Goal: Information Seeking & Learning: Check status

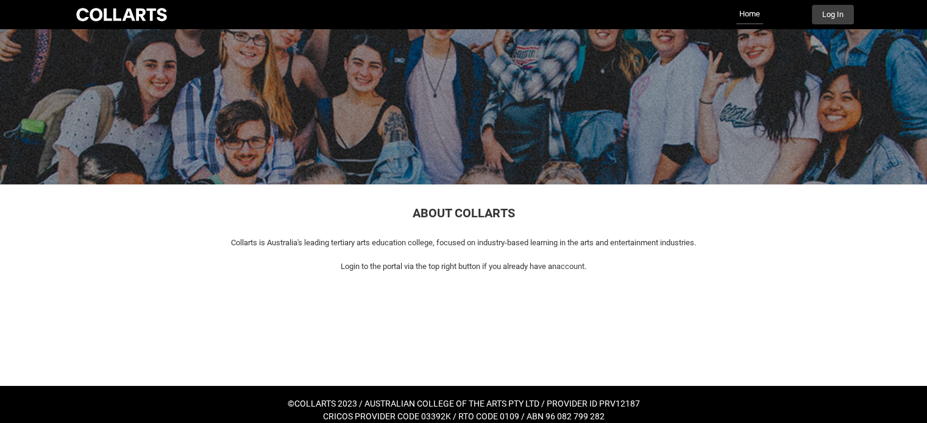
scroll to position [55, 0]
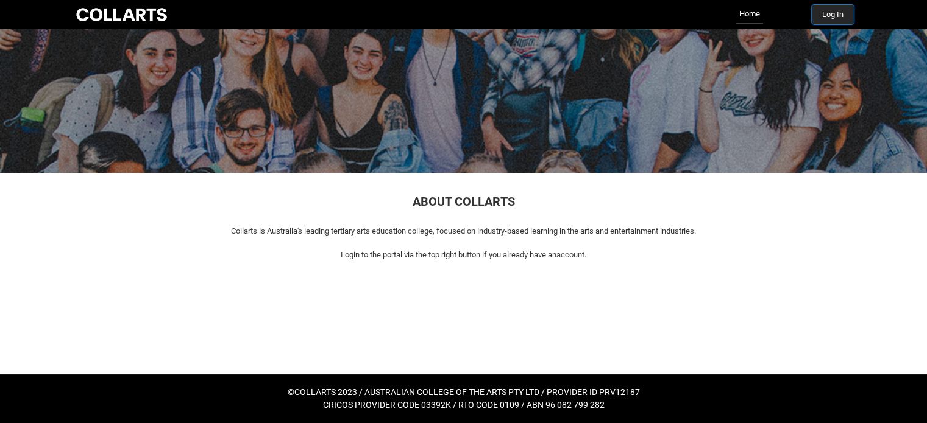
click at [823, 20] on button "Log In" at bounding box center [833, 14] width 42 height 19
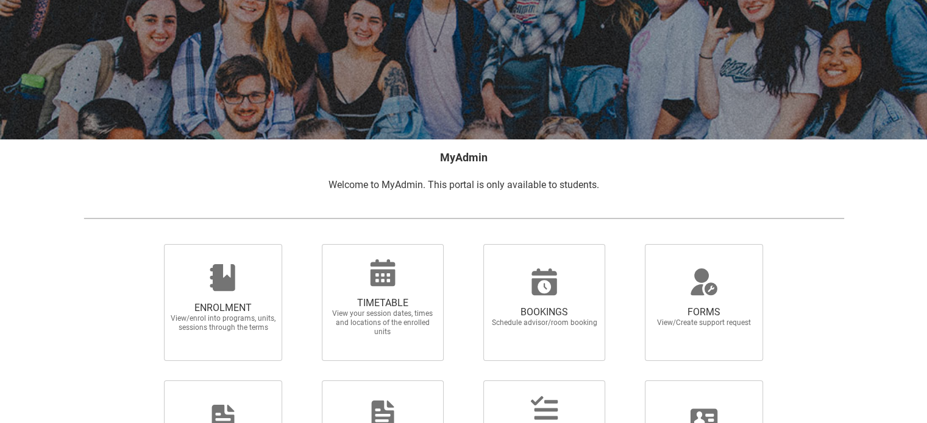
scroll to position [122, 0]
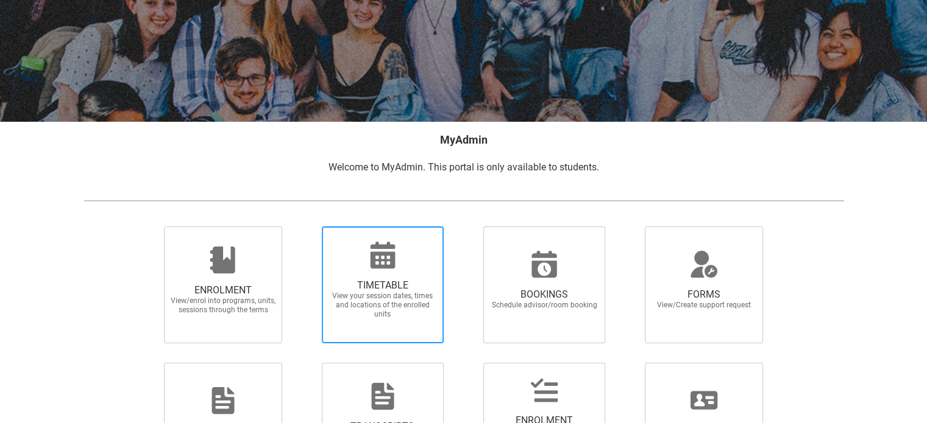
click at [407, 273] on span "TIMETABLE View your session dates, times and locations of the enrolled units" at bounding box center [382, 299] width 117 height 59
click at [306, 227] on input "TIMETABLE View your session dates, times and locations of the enrolled units" at bounding box center [306, 226] width 1 height 1
radio input "true"
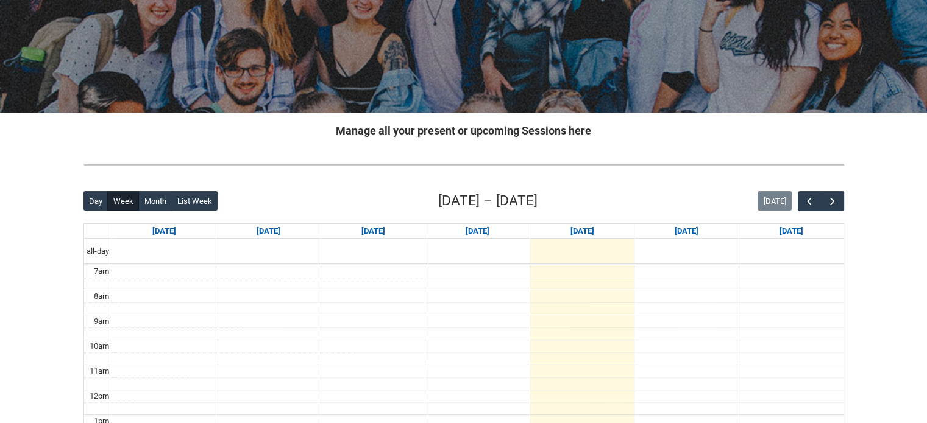
scroll to position [131, 0]
click at [824, 197] on button "button" at bounding box center [831, 201] width 23 height 20
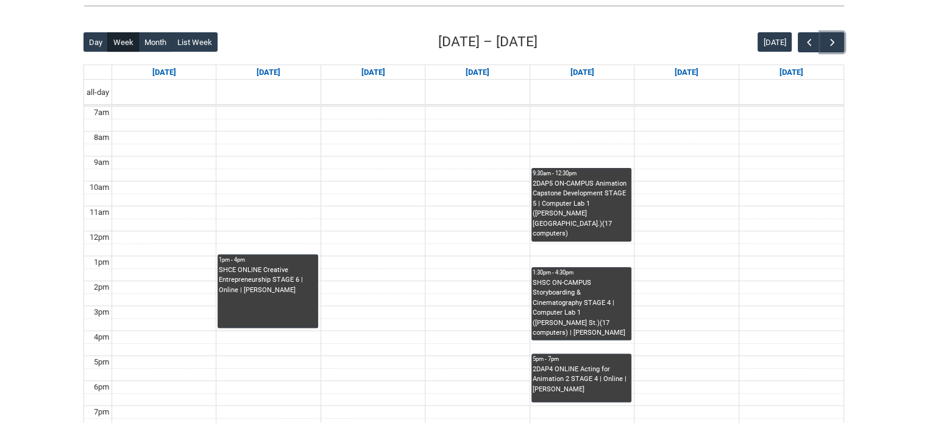
scroll to position [253, 0]
